Goal: Navigation & Orientation: Find specific page/section

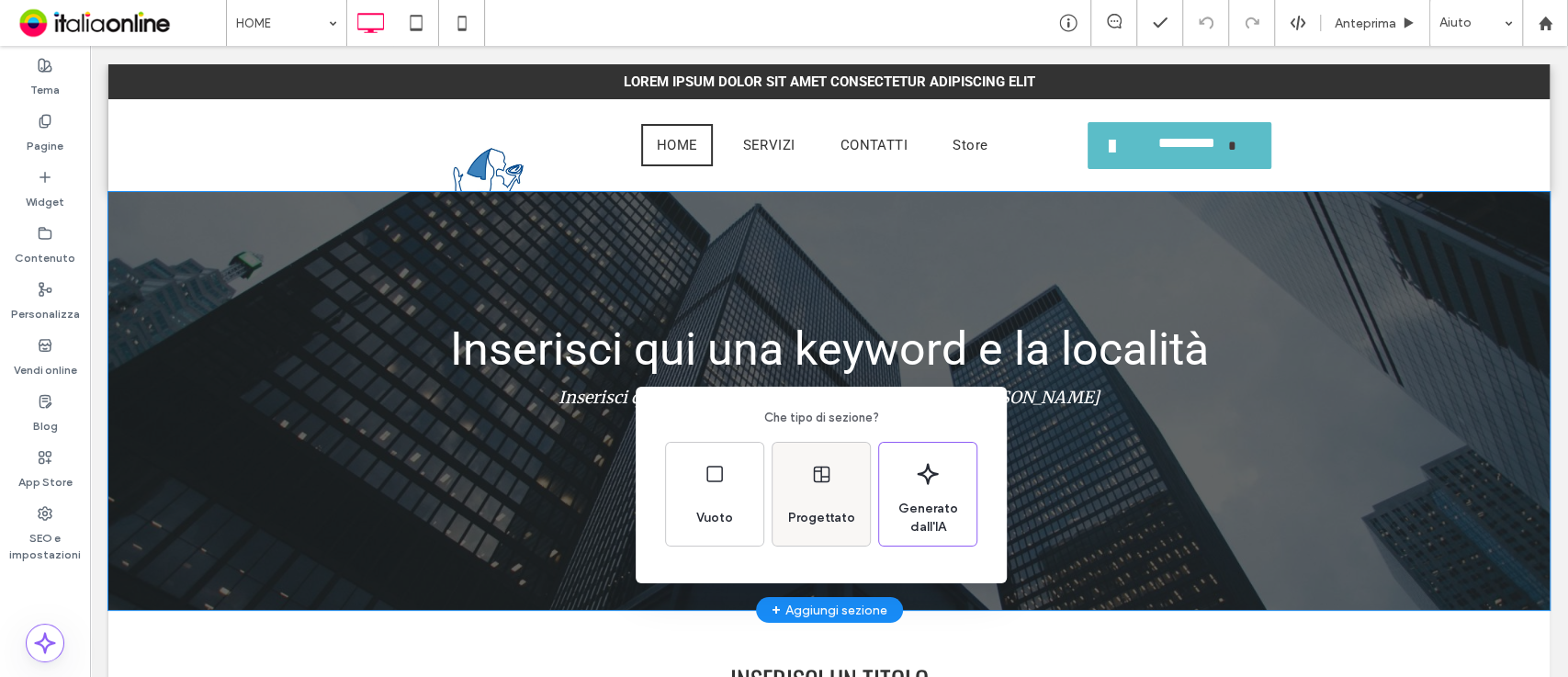
click at [805, 498] on div "Progettato" at bounding box center [822, 518] width 82 height 41
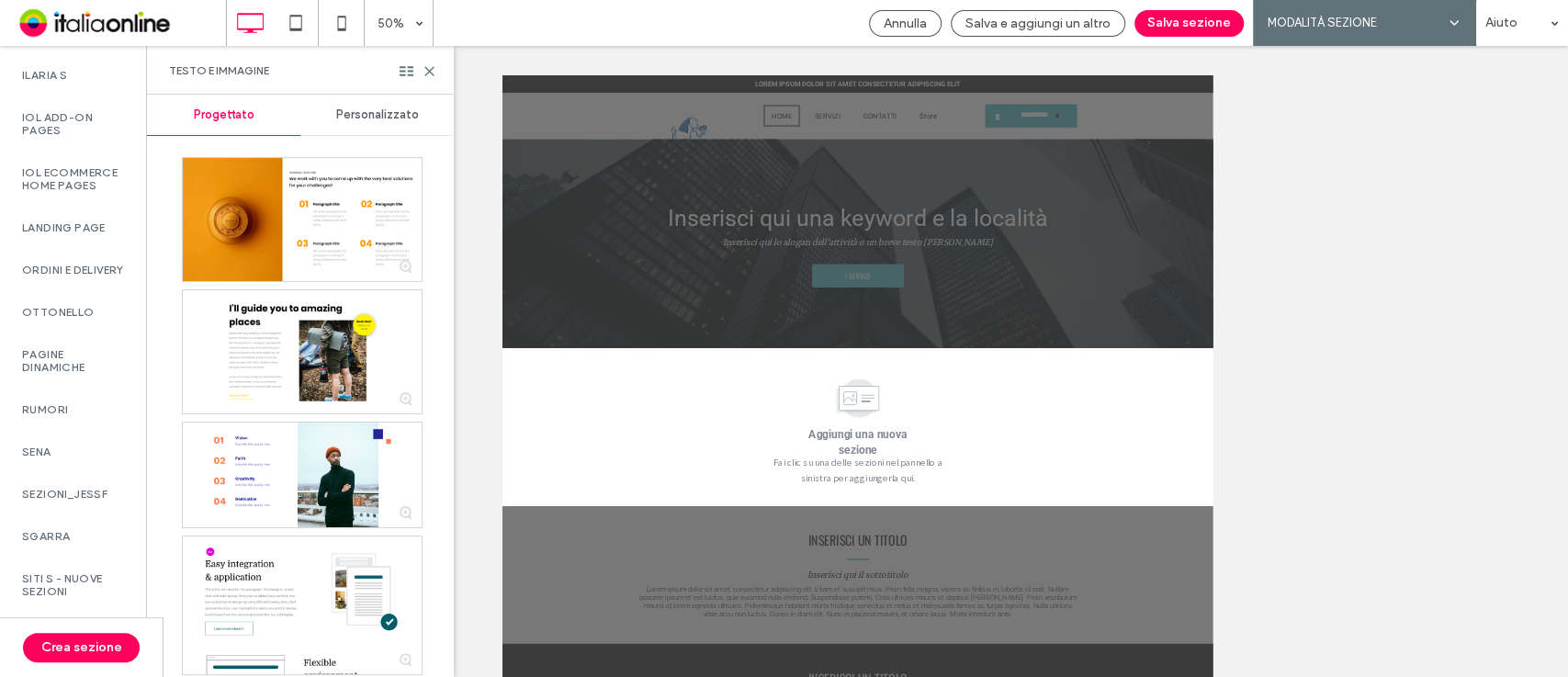
scroll to position [1780, 0]
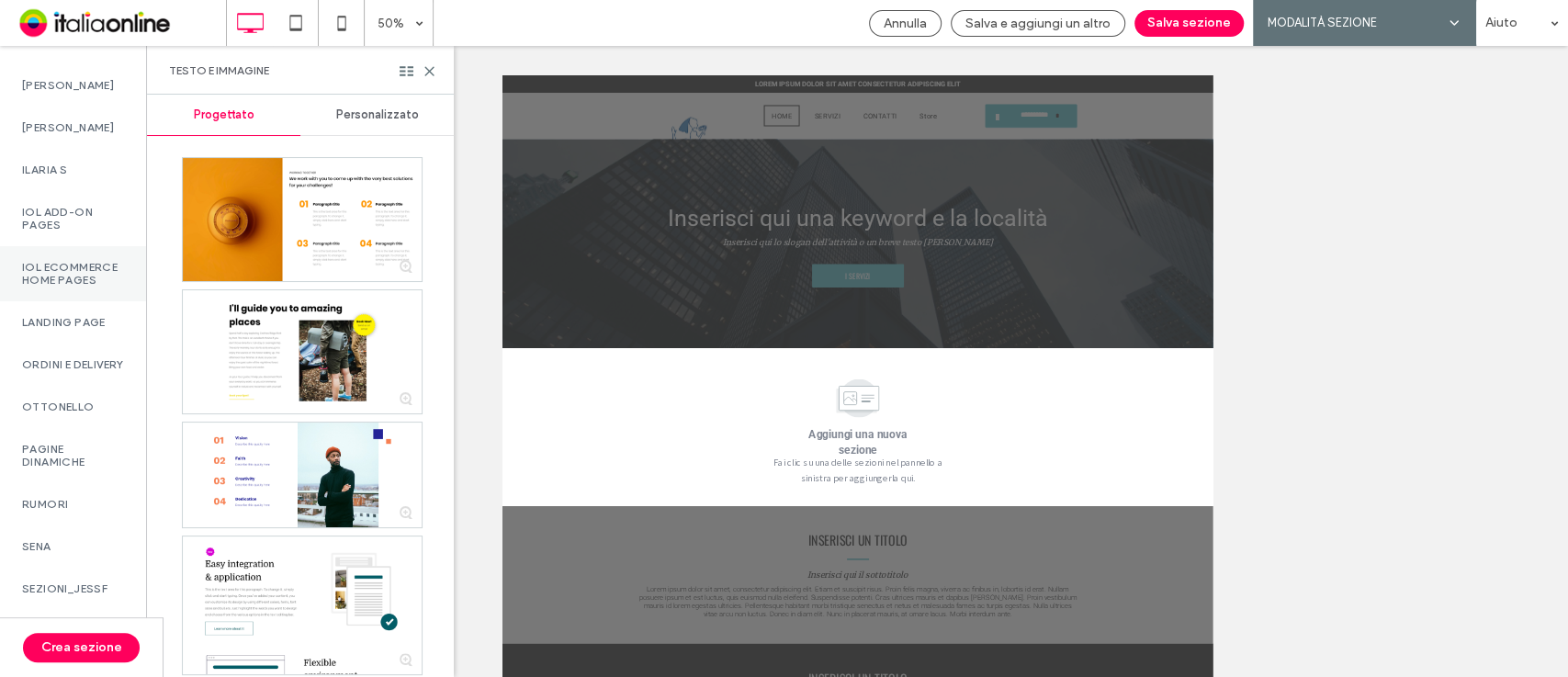
click at [58, 287] on label "IOL Ecommerce Home pages" at bounding box center [73, 273] width 102 height 25
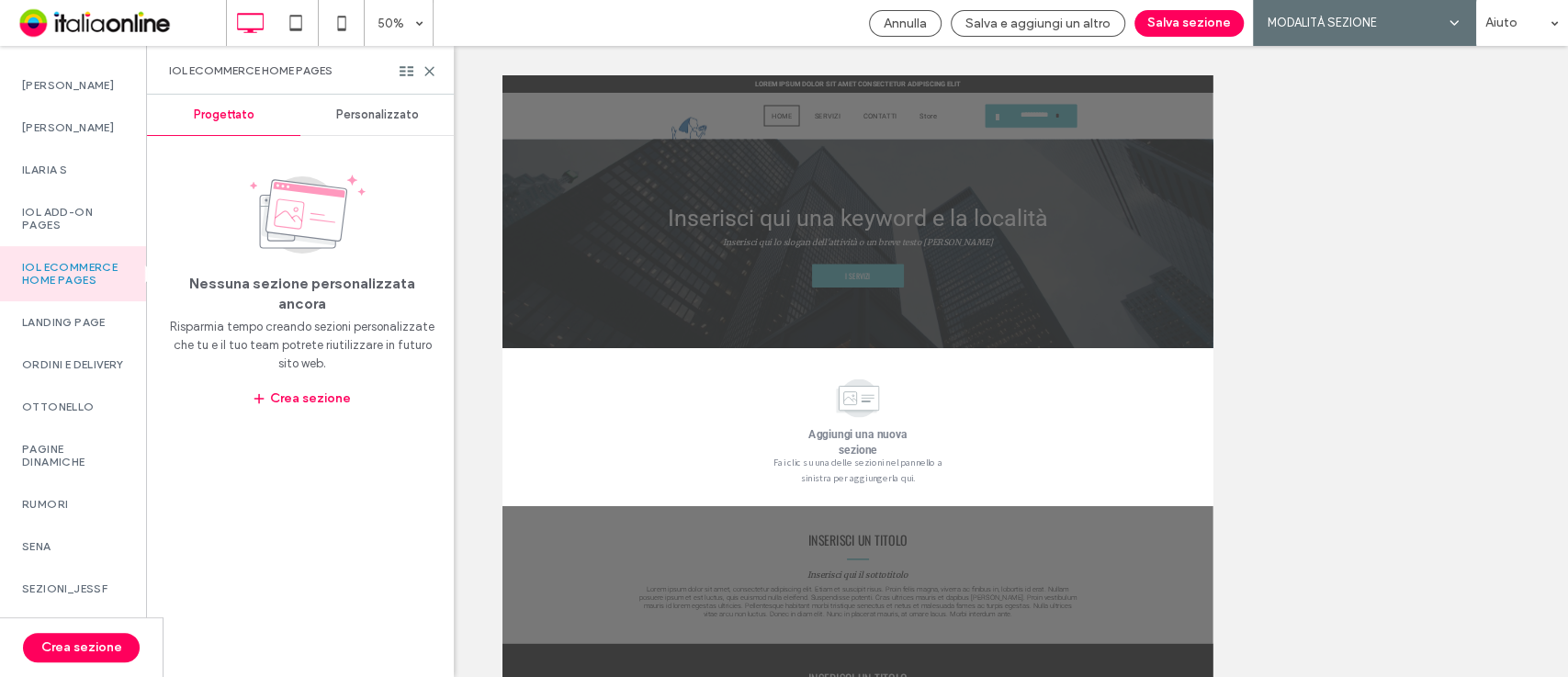
click at [363, 115] on span "Personalizzato" at bounding box center [378, 115] width 83 height 15
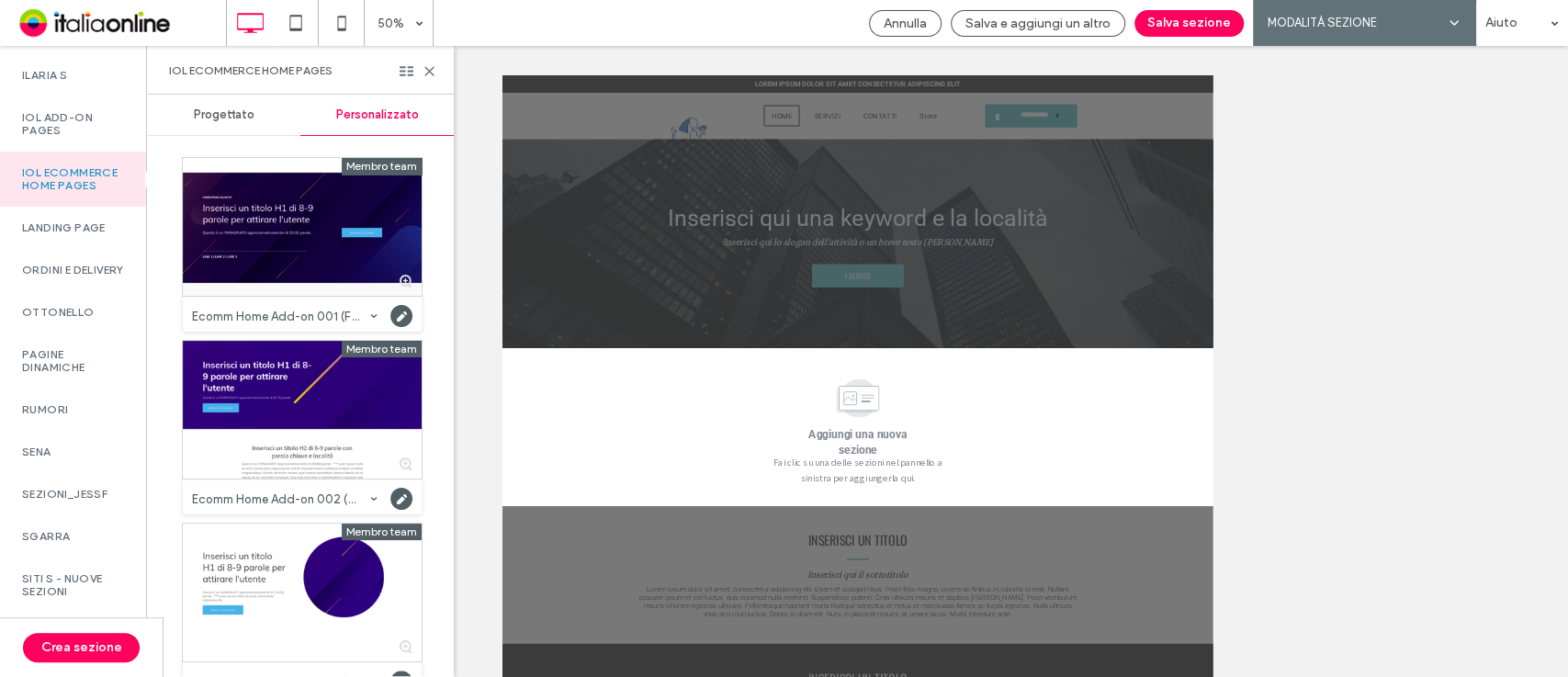
scroll to position [1908, 0]
click at [78, 586] on label "SITI S - nuove sezioni" at bounding box center [73, 585] width 102 height 25
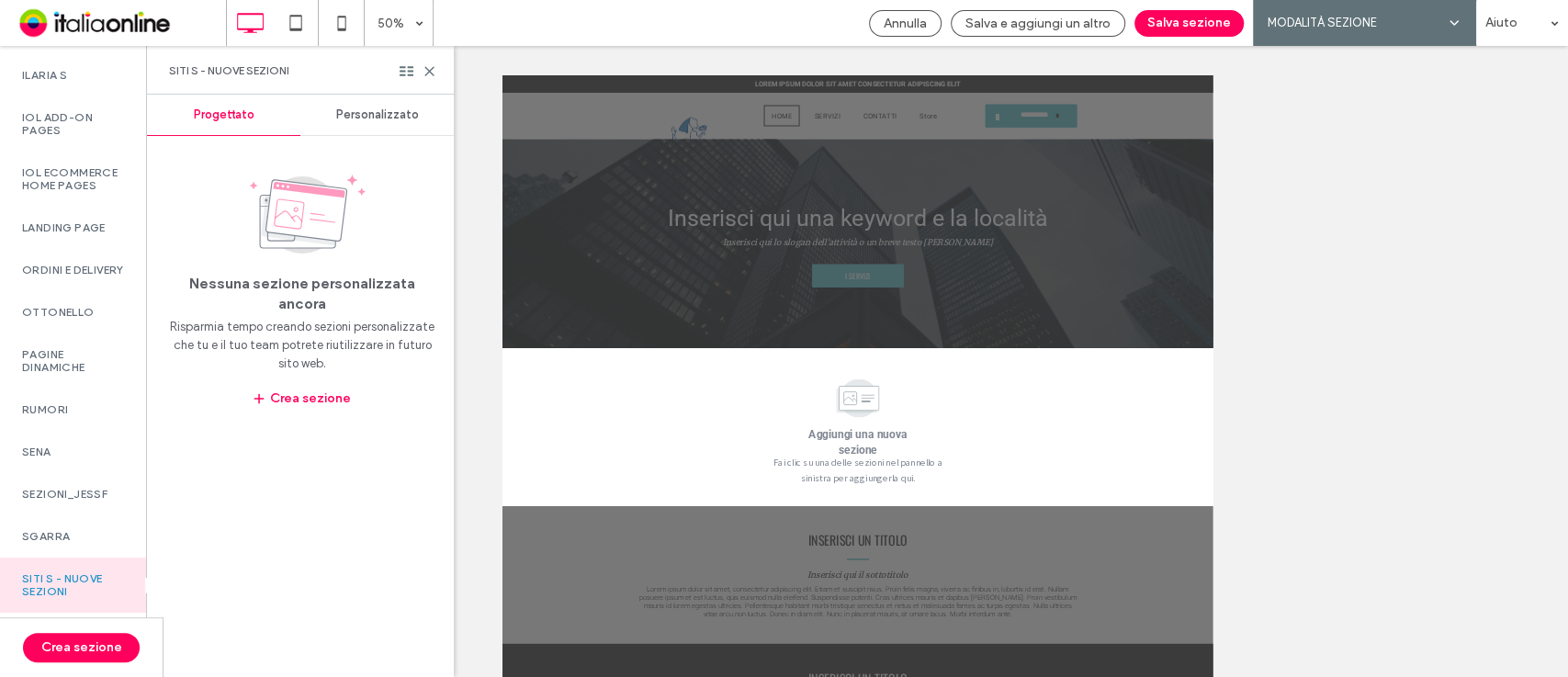
click at [368, 113] on span "Personalizzato" at bounding box center [378, 115] width 83 height 15
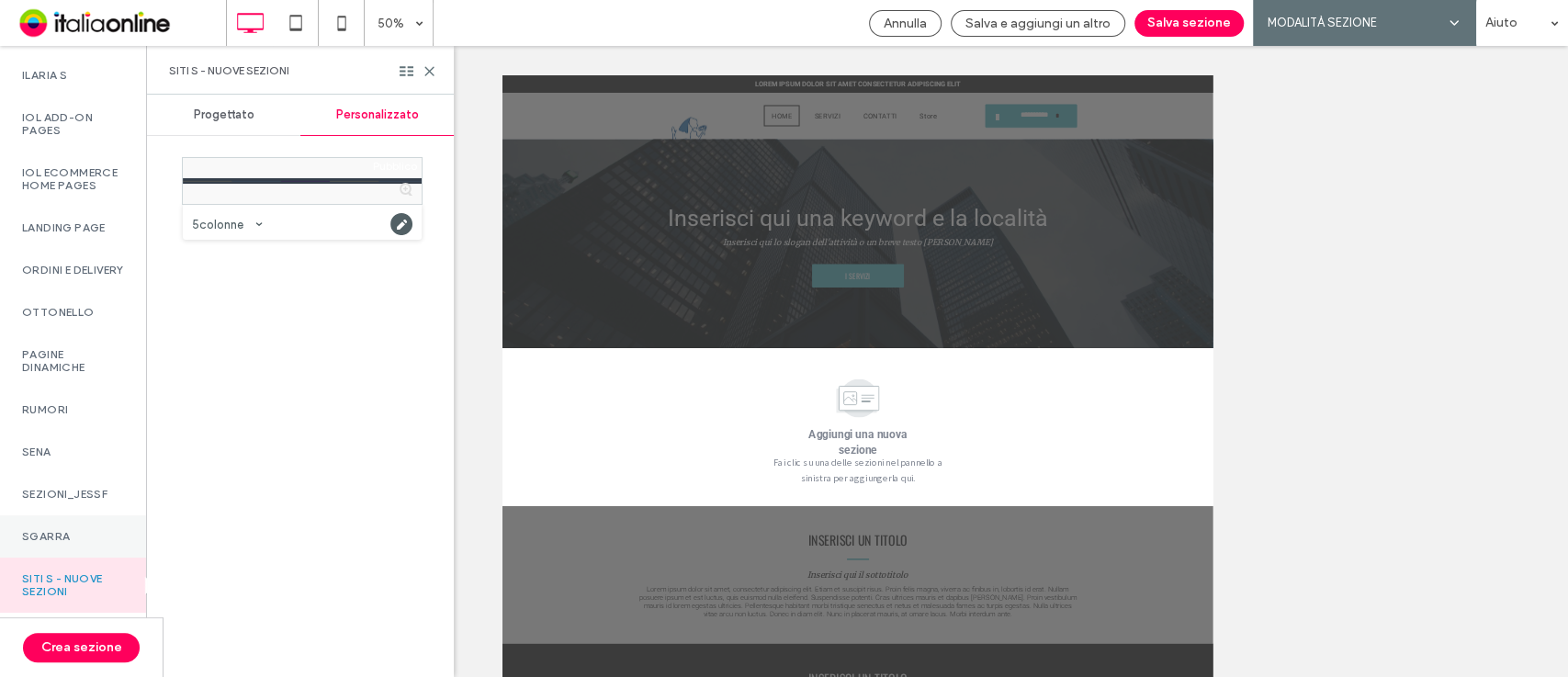
click at [44, 518] on div "SGARRA" at bounding box center [73, 537] width 146 height 42
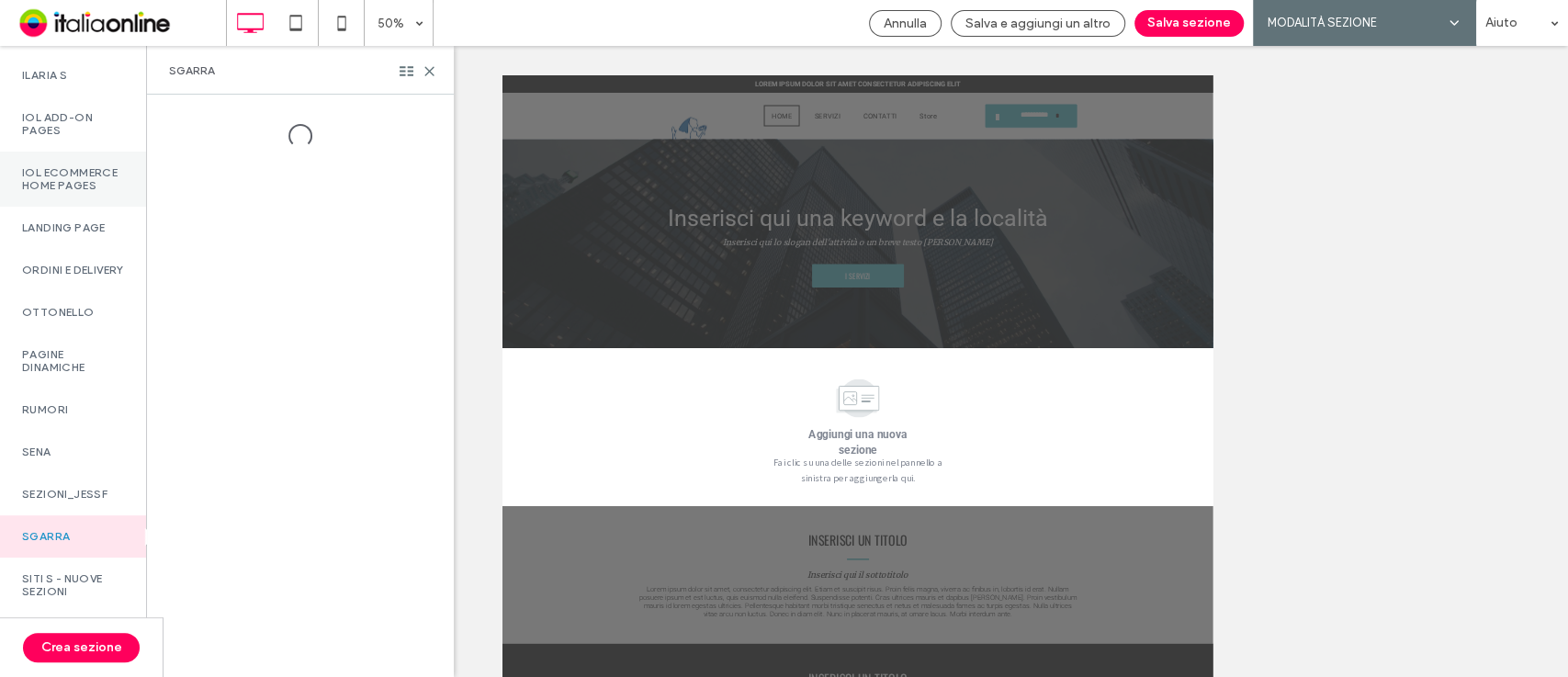
click at [74, 166] on label "IOL Ecommerce Home pages" at bounding box center [73, 178] width 102 height 25
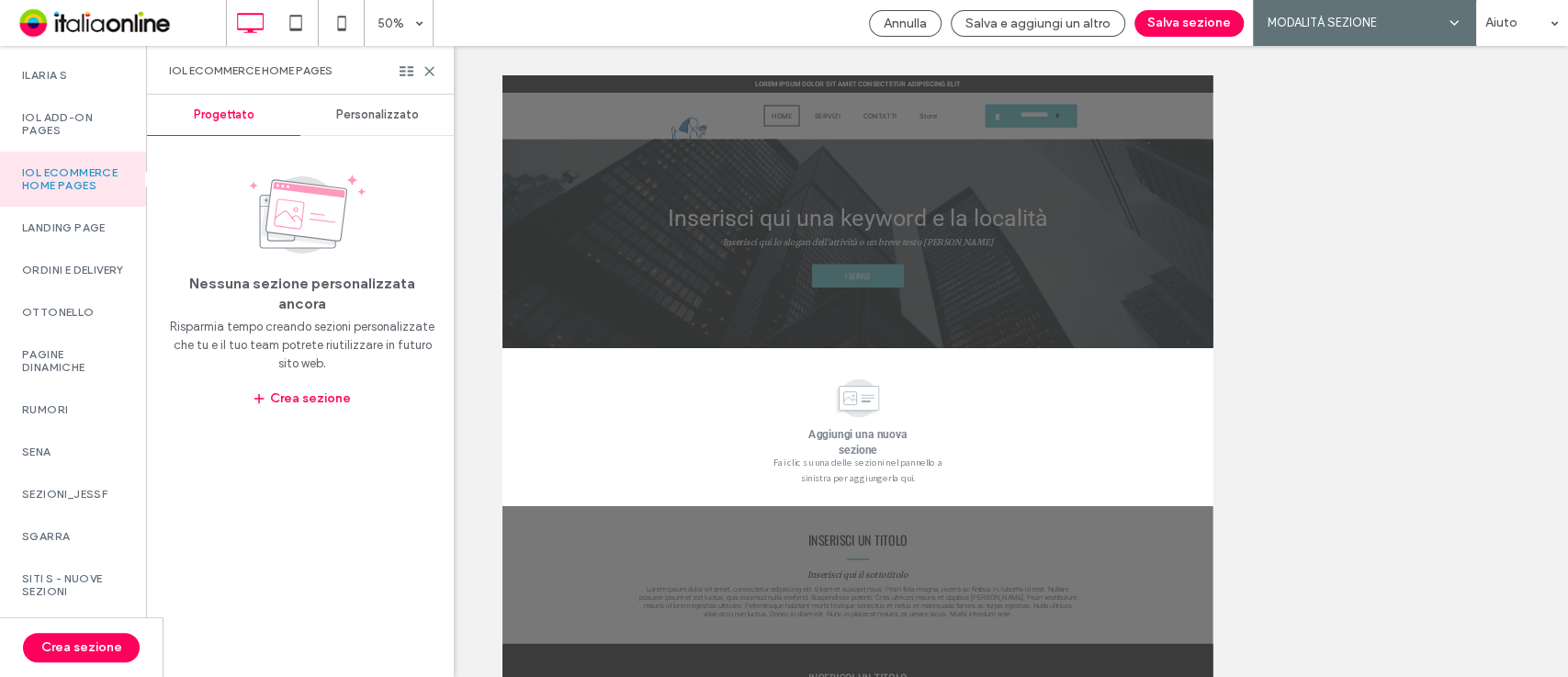
click at [390, 114] on span "Personalizzato" at bounding box center [378, 115] width 83 height 15
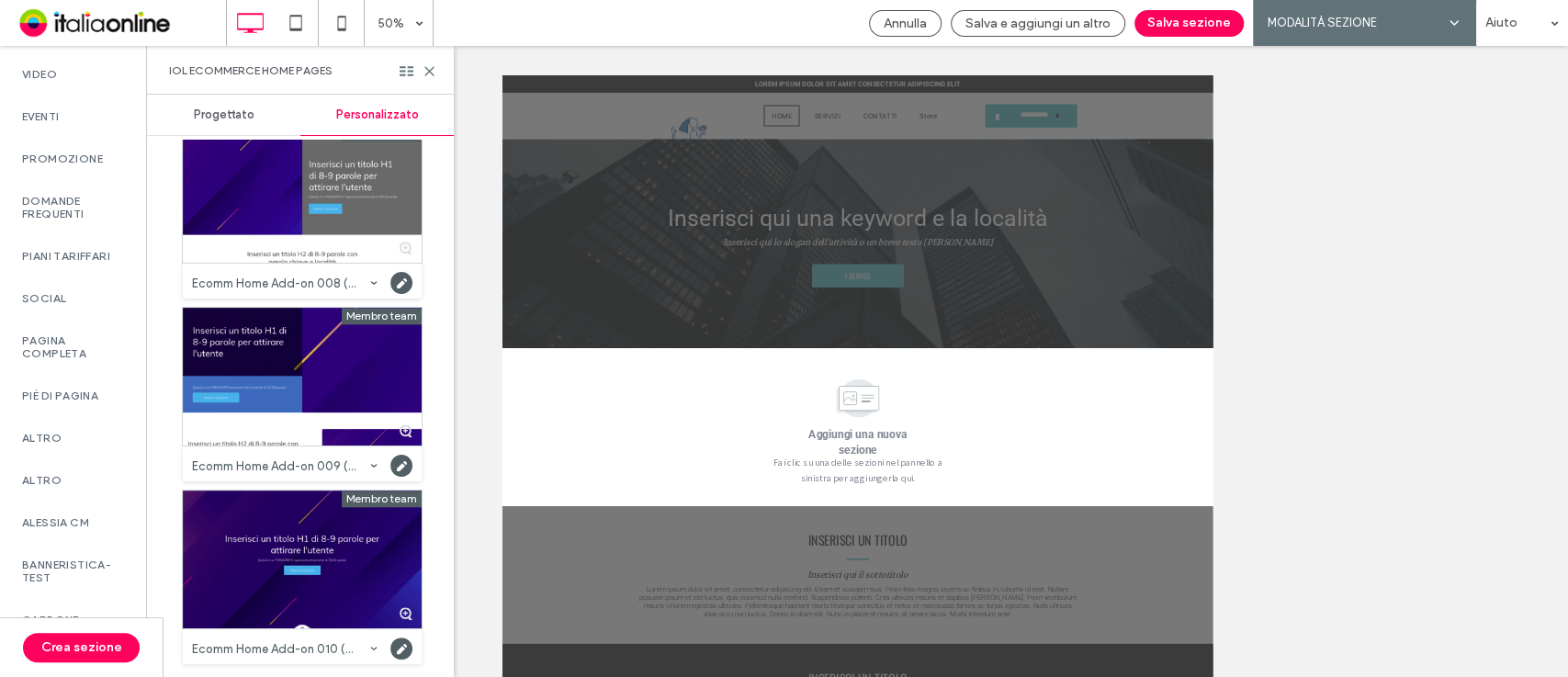
scroll to position [931, 0]
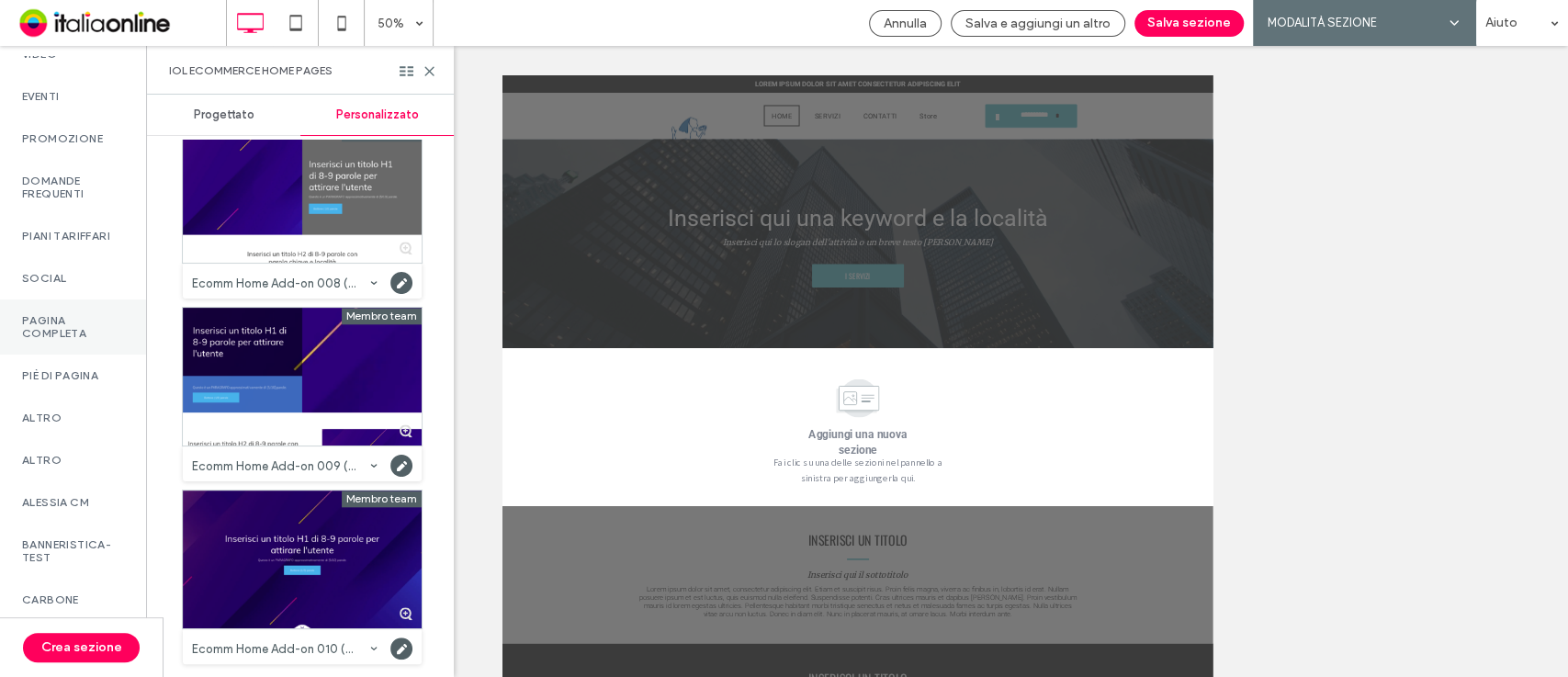
click at [75, 337] on label "Pagina completa" at bounding box center [73, 326] width 102 height 25
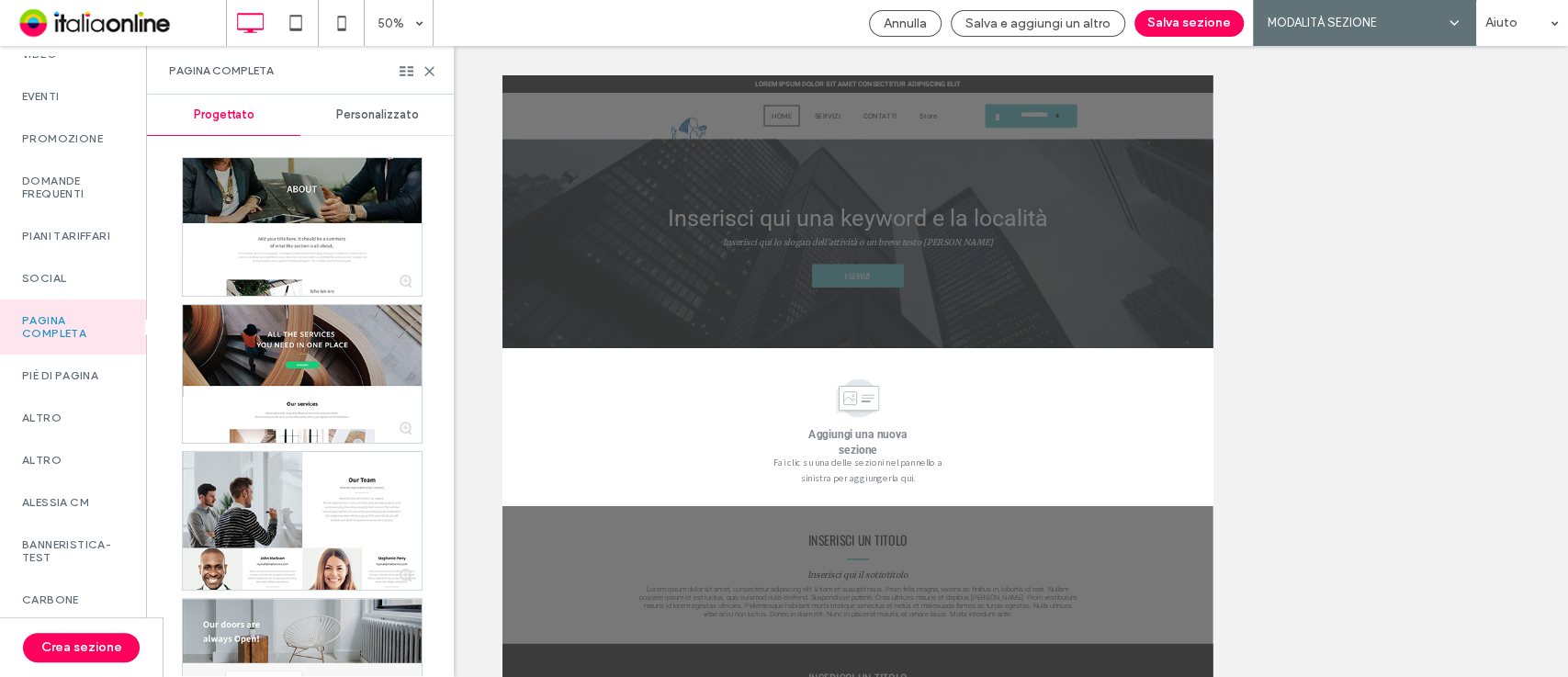
click at [390, 120] on span "Personalizzato" at bounding box center [378, 115] width 83 height 15
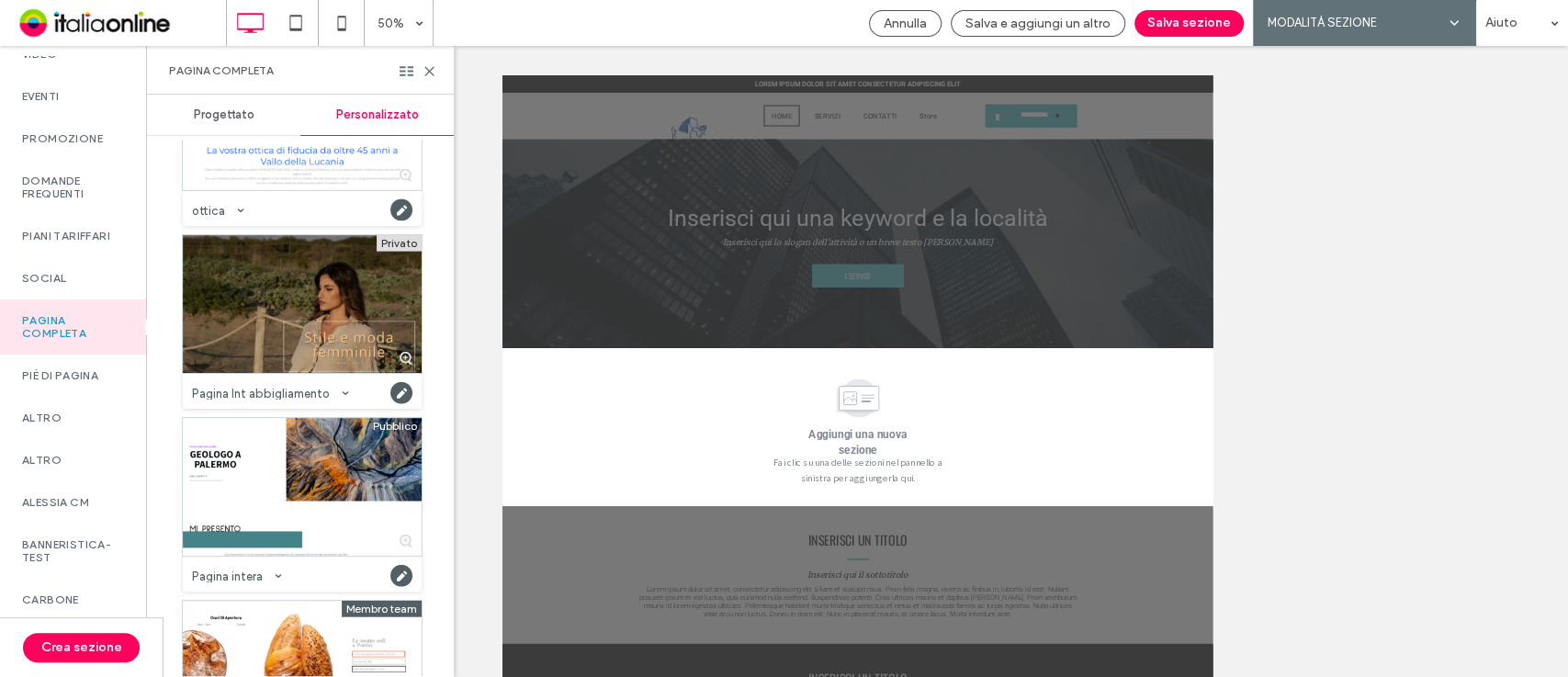
scroll to position [12060, 0]
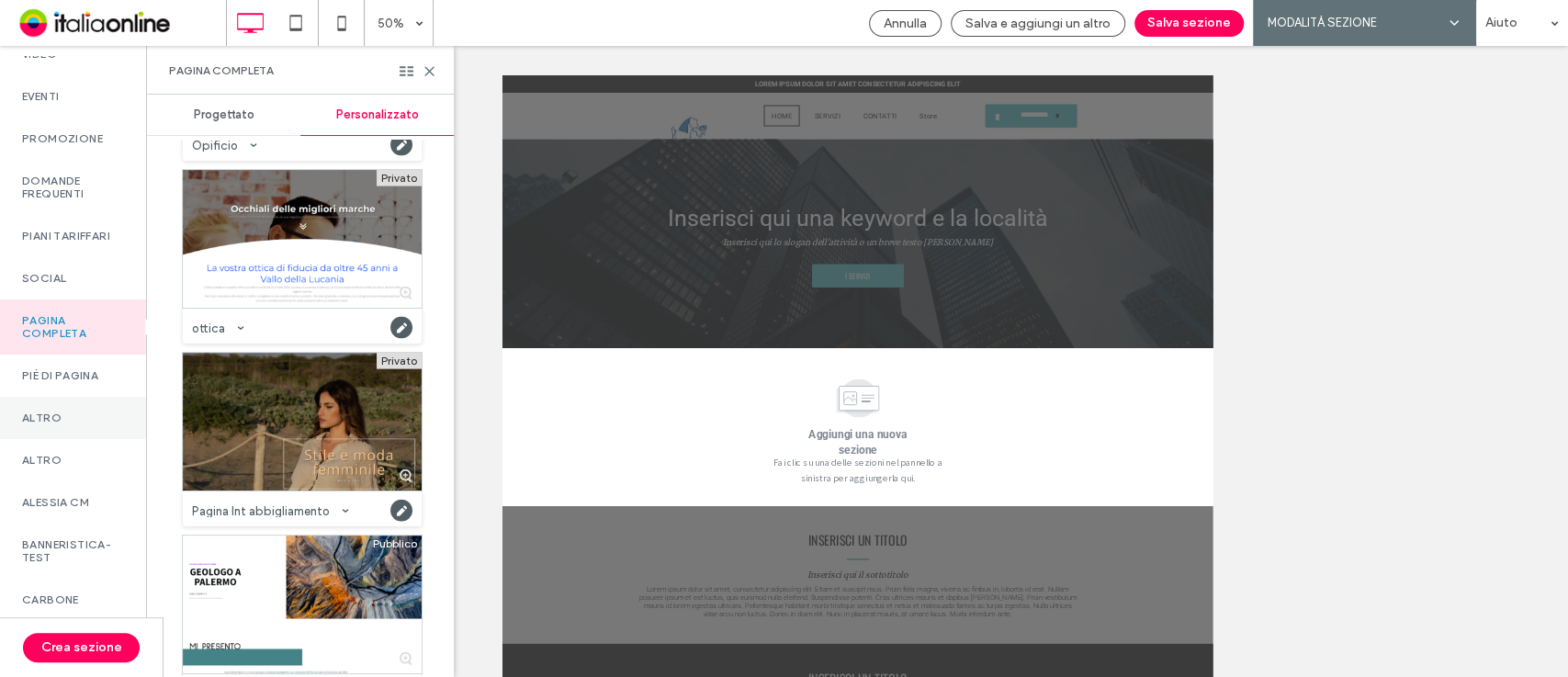
click at [81, 418] on div "Altro" at bounding box center [73, 418] width 146 height 42
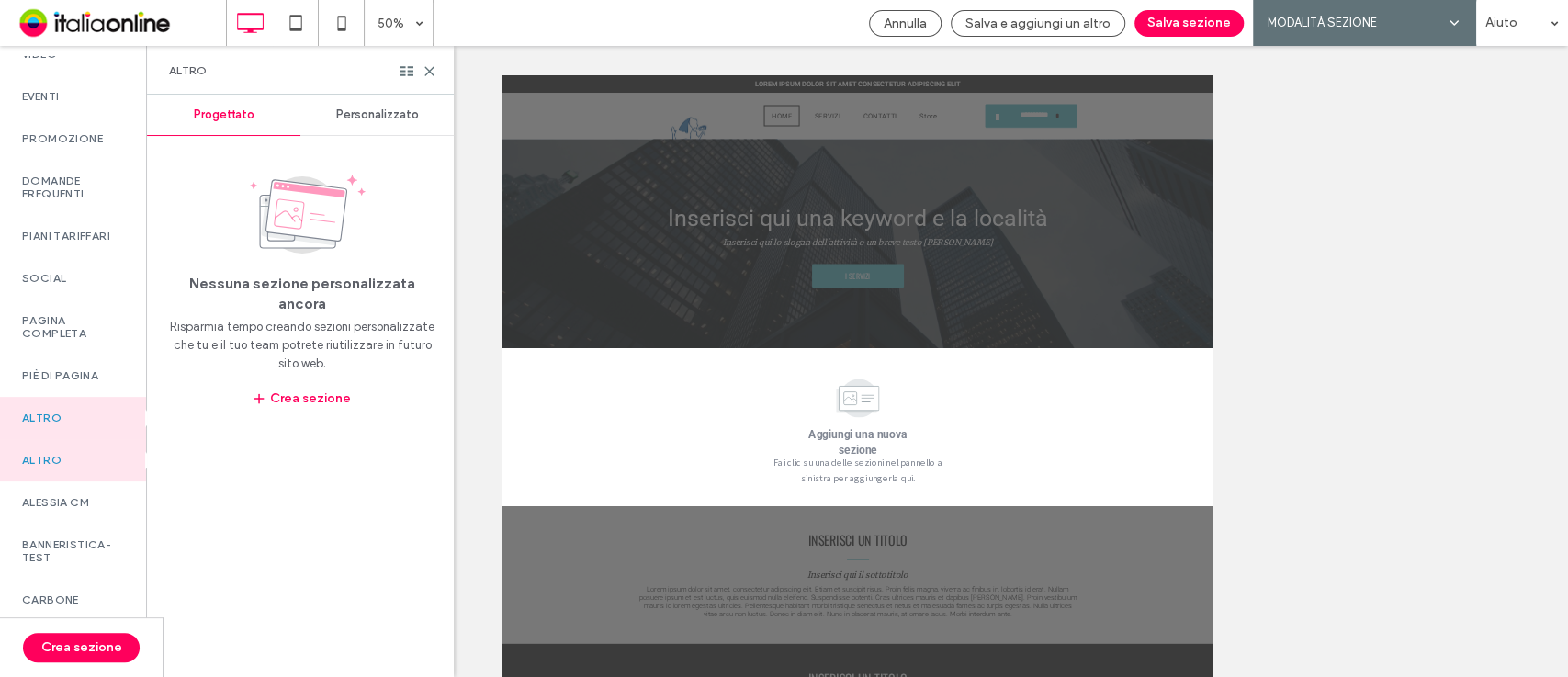
click at [370, 108] on span "Personalizzato" at bounding box center [378, 115] width 83 height 15
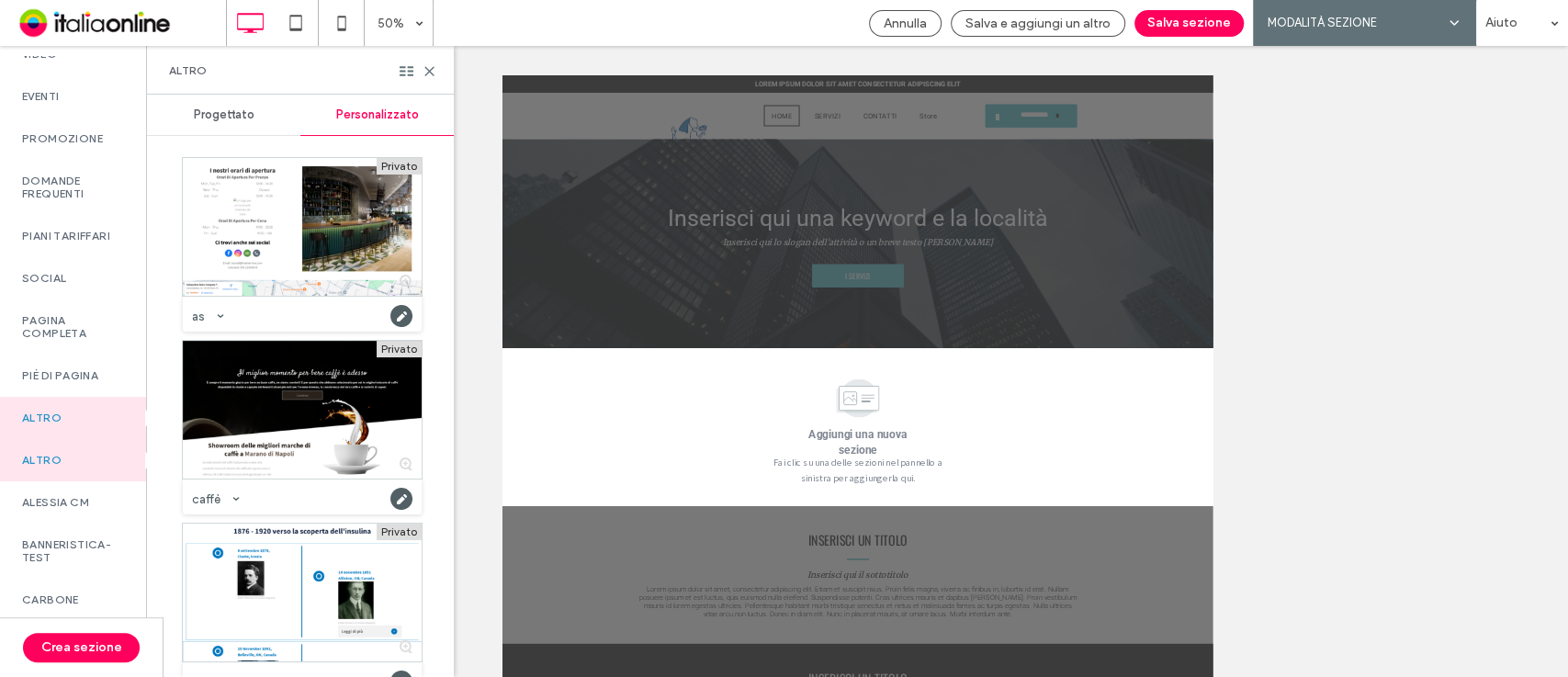
click at [438, 149] on div "Privato as Categoria: Altro Creata da: IOL_df Privato caffè Categoria: Altro Cr…" at bounding box center [295, 407] width 296 height 537
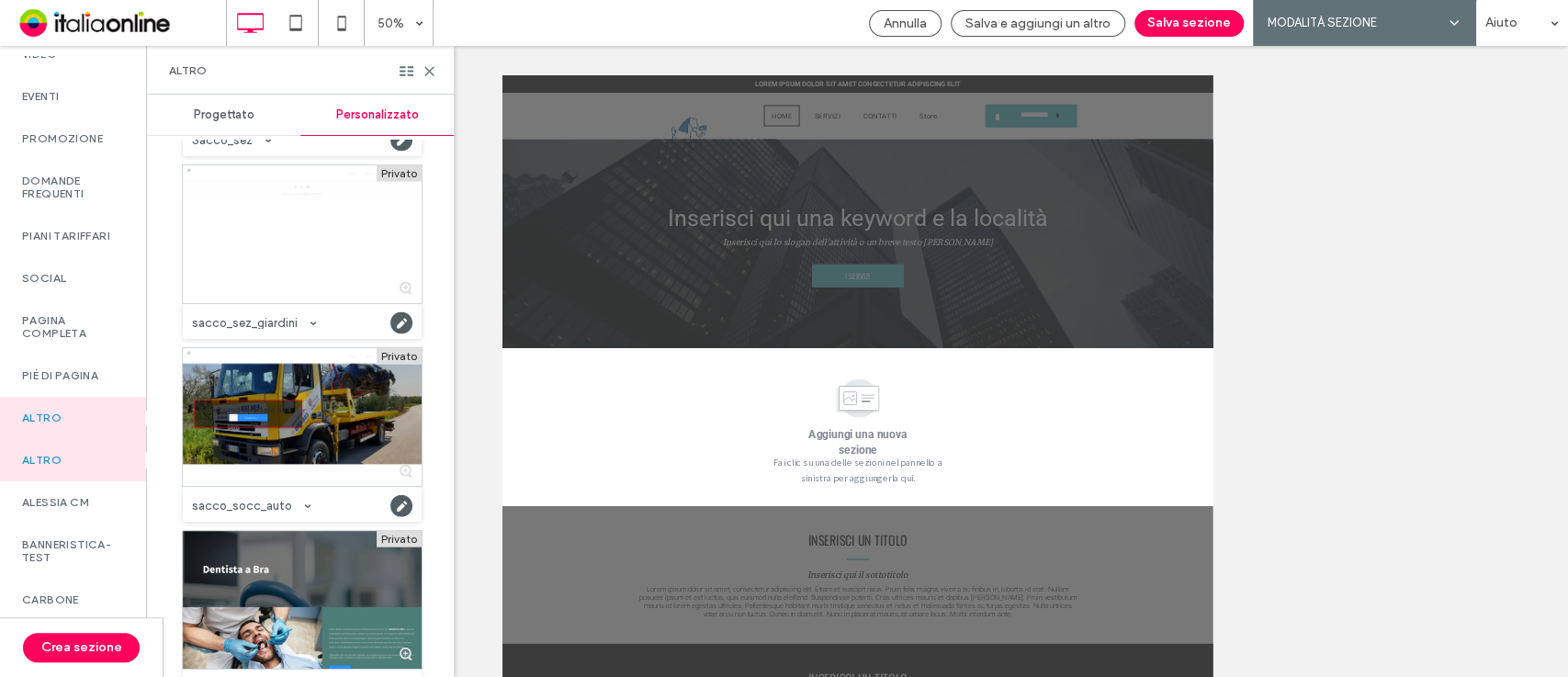
scroll to position [12010, 0]
